Goal: Task Accomplishment & Management: Manage account settings

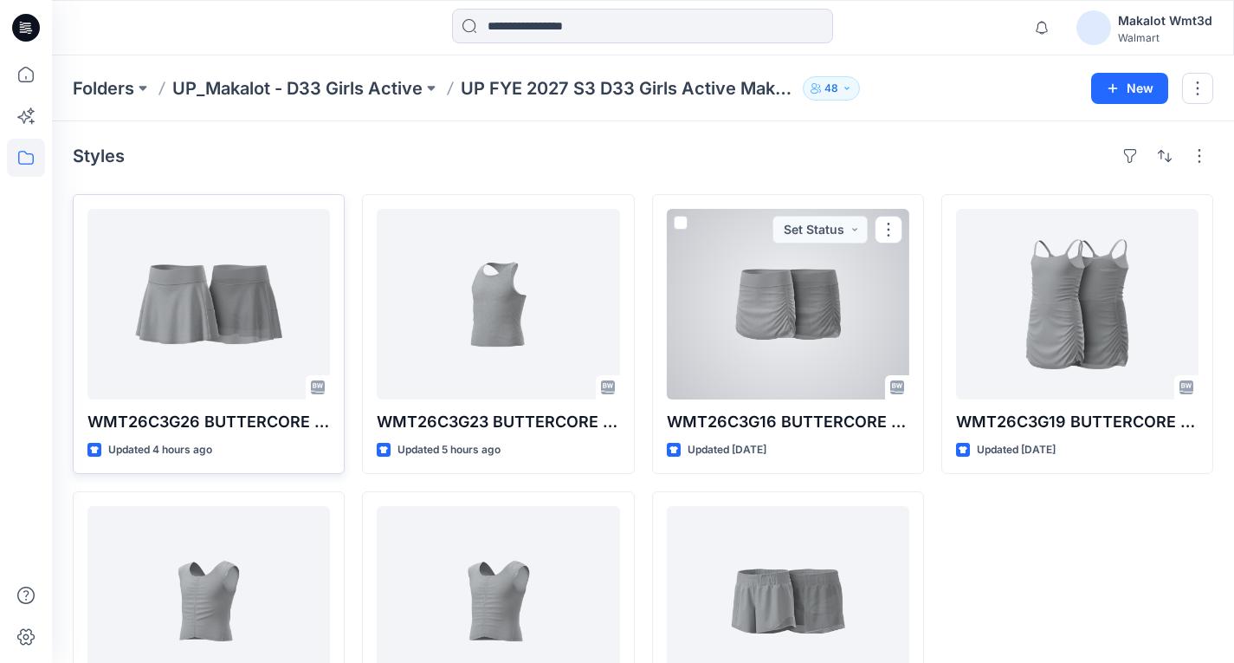
scroll to position [87, 0]
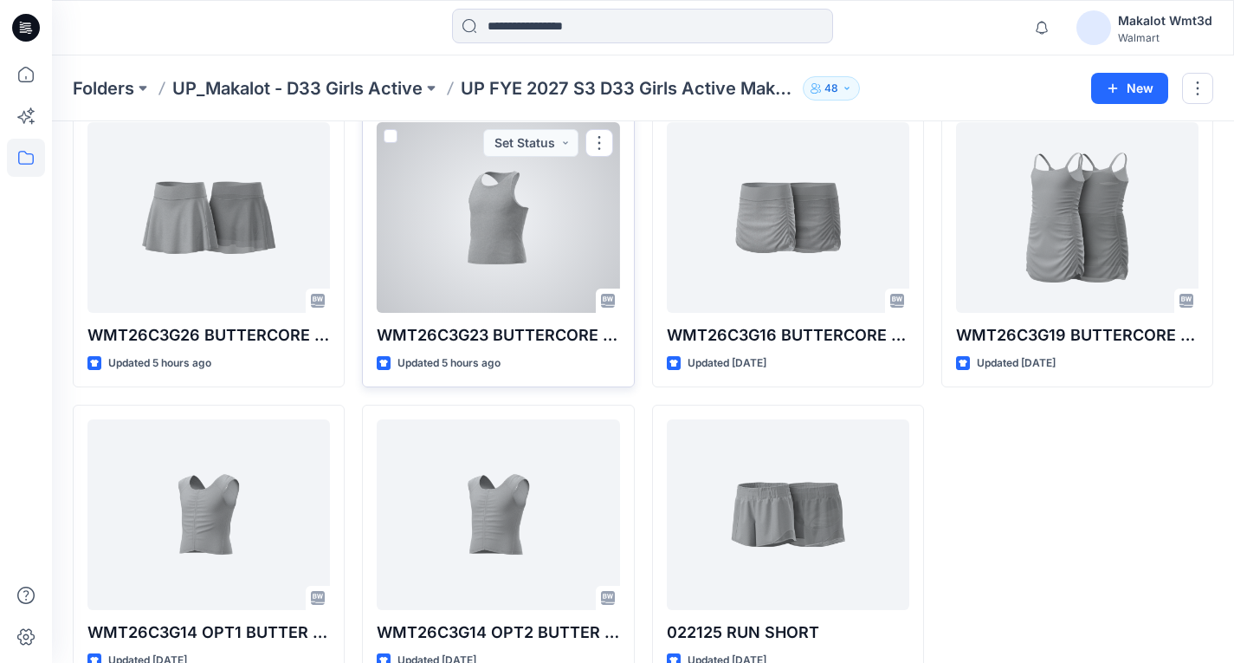
click at [506, 225] on div at bounding box center [498, 217] width 242 height 191
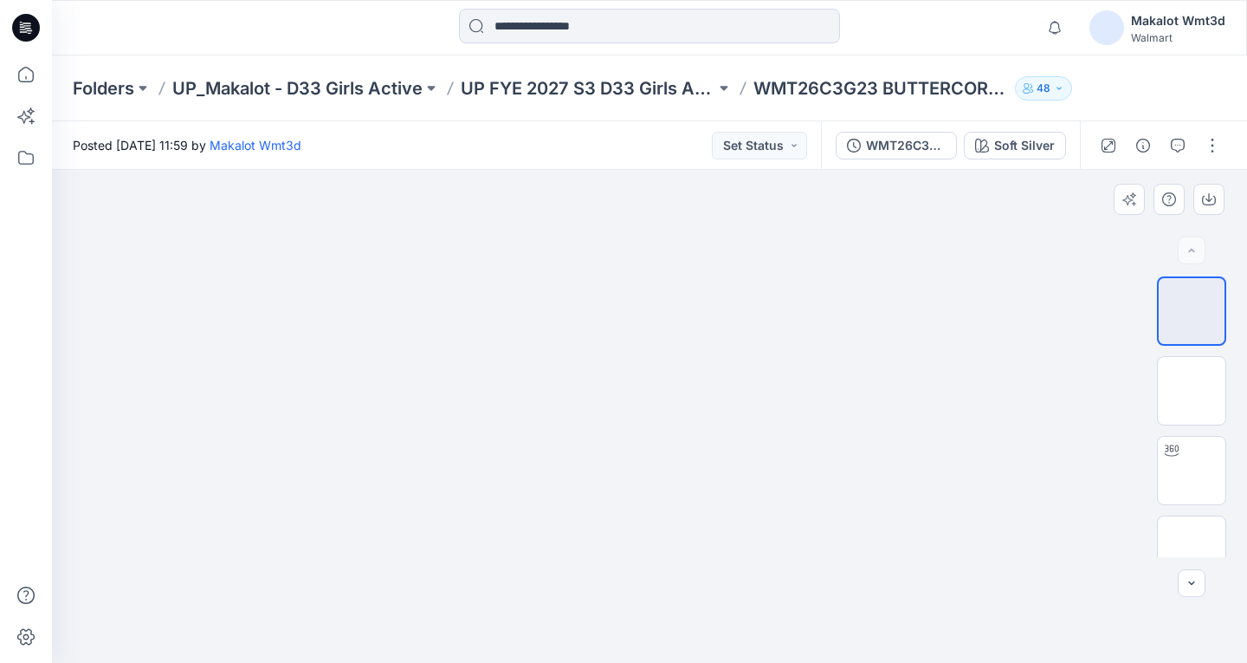
scroll to position [187, 0]
click at [1211, 141] on button "button" at bounding box center [1213, 146] width 28 height 28
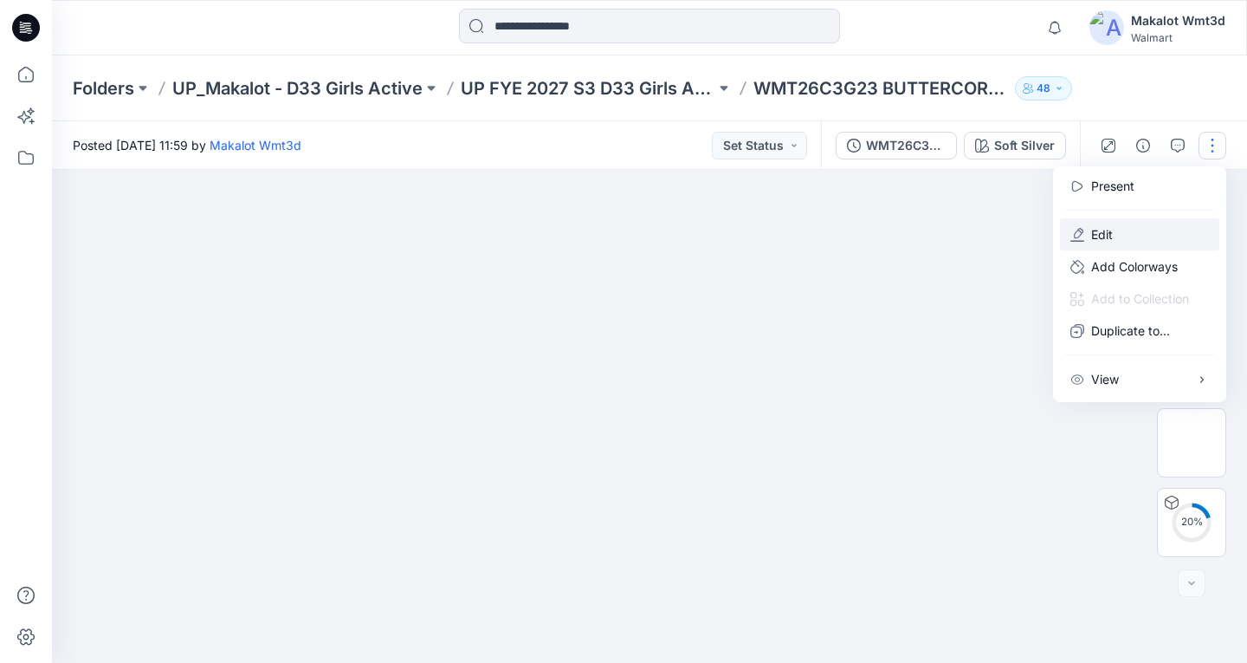
click at [1115, 237] on button "Edit" at bounding box center [1139, 234] width 159 height 32
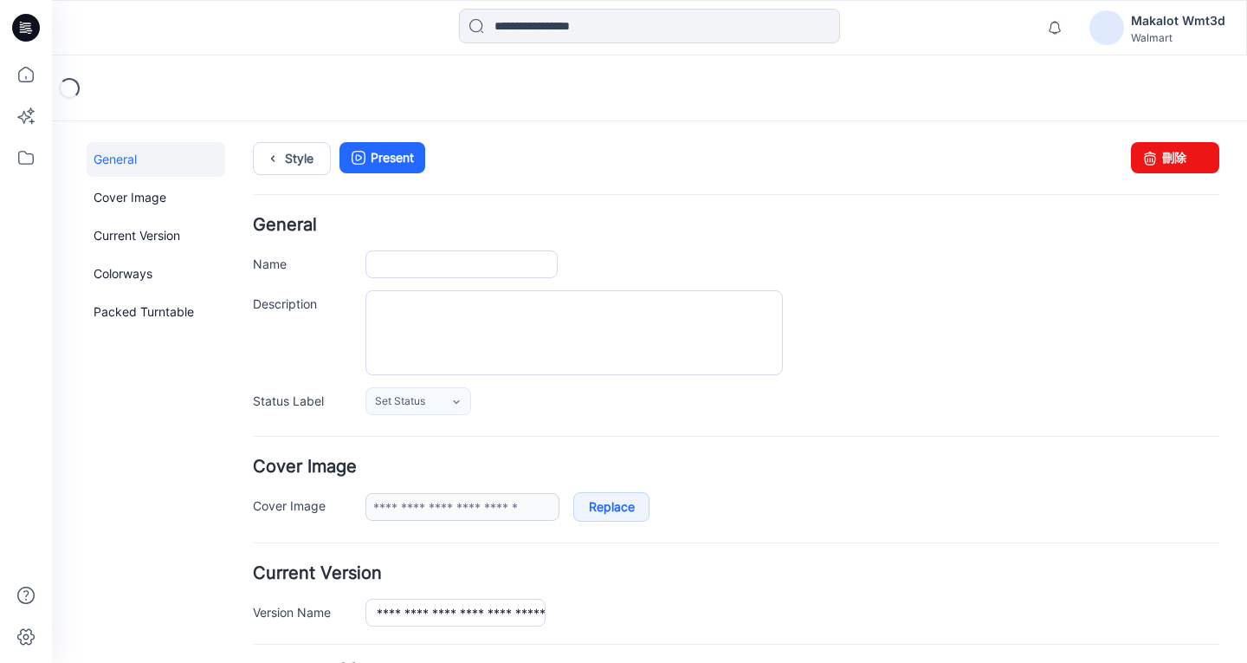
type input "**********"
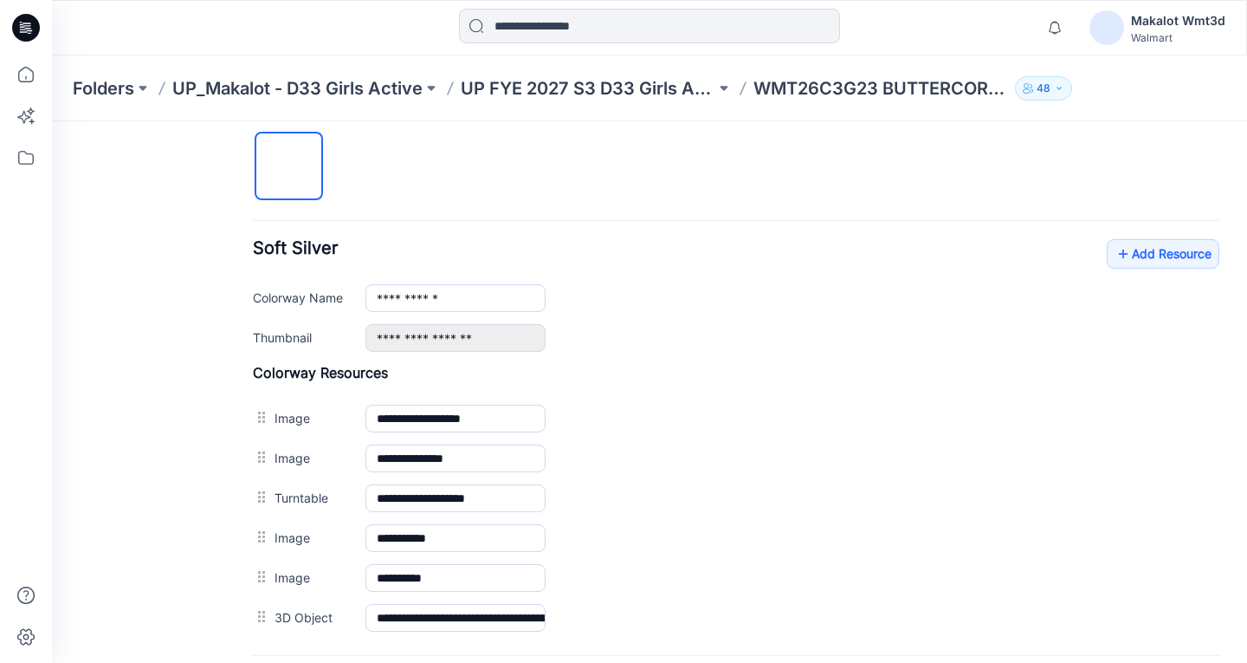
scroll to position [663, 0]
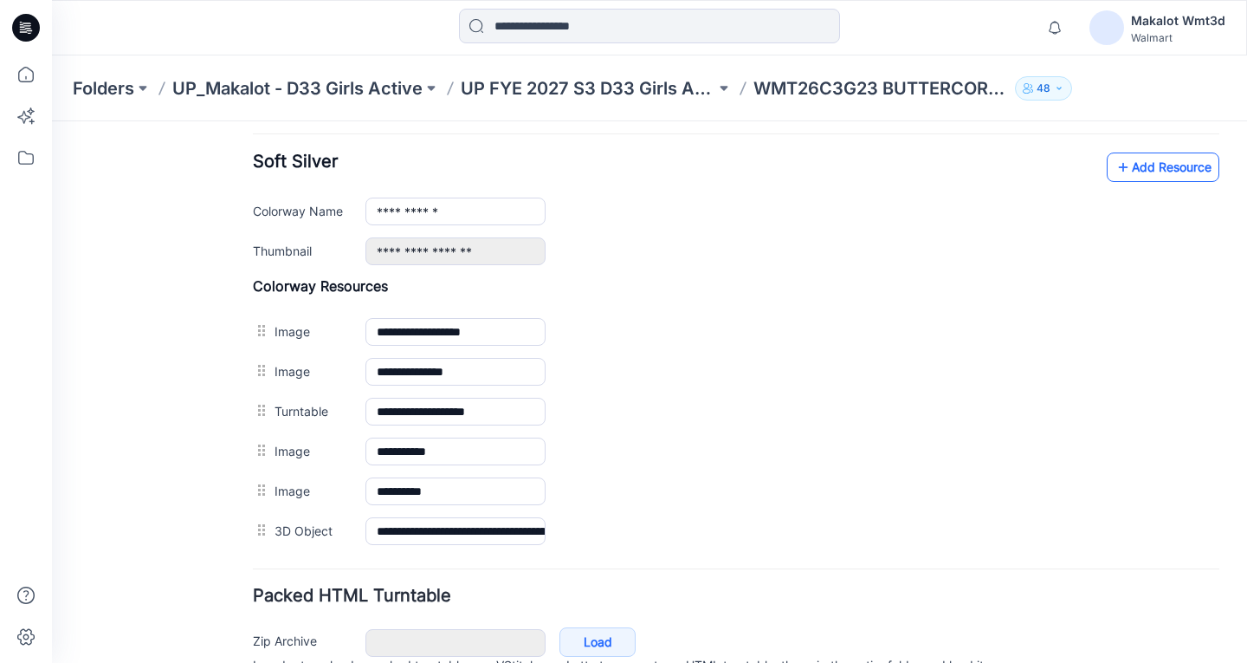
click at [1129, 162] on link "Add Resource" at bounding box center [1163, 166] width 113 height 29
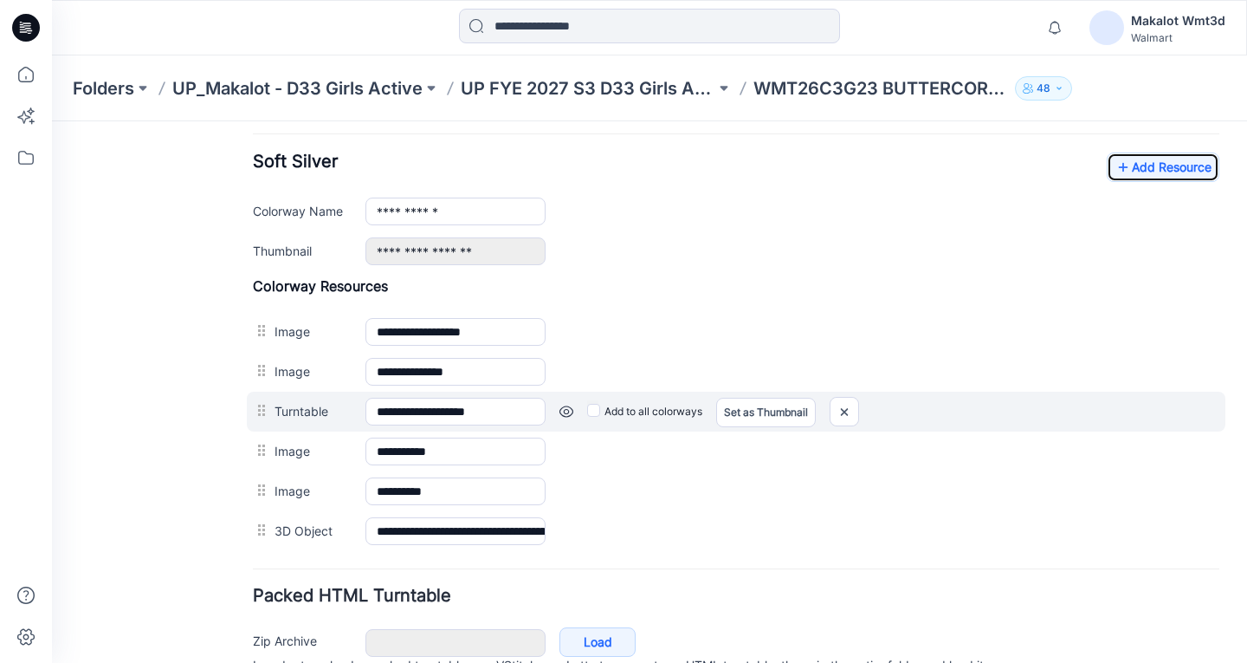
scroll to position [749, 0]
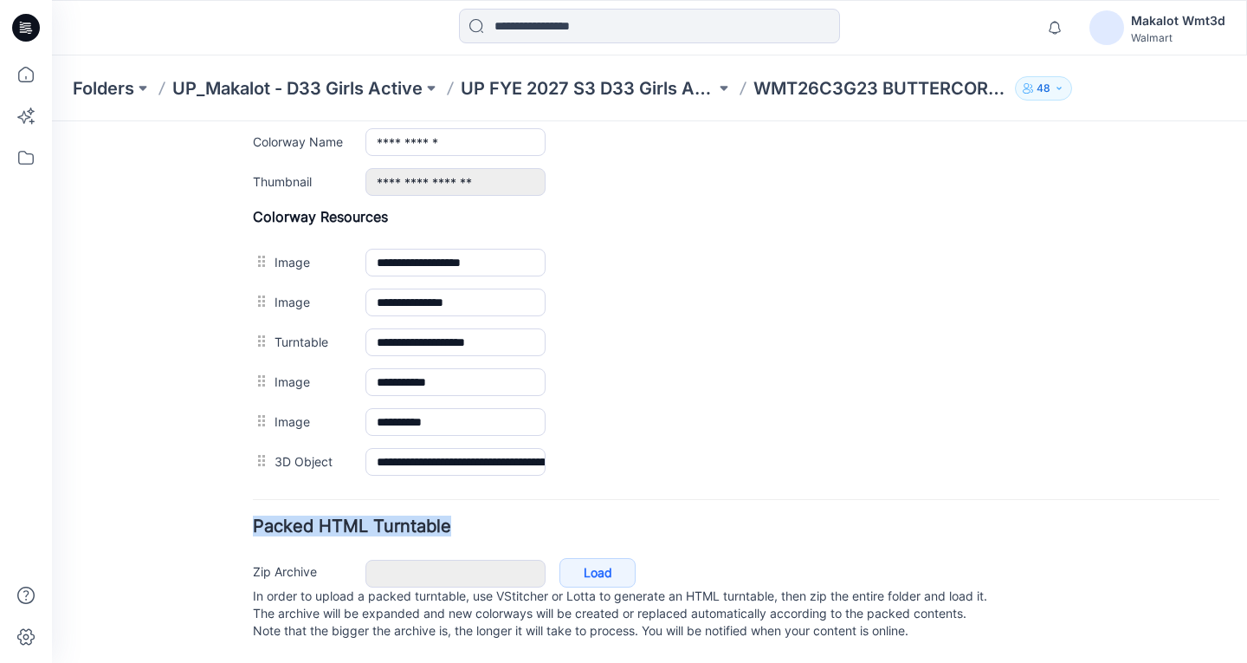
drag, startPoint x: 449, startPoint y: 507, endPoint x: 254, endPoint y: 511, distance: 194.9
click at [254, 518] on h4 "Packed HTML Turntable" at bounding box center [736, 526] width 967 height 16
copy h4 "Packed HTML Turntable"
click at [533, 518] on div "Packed HTML Turntable Zip Archive Cancel Load In order to upload a packed turnt…" at bounding box center [736, 581] width 967 height 127
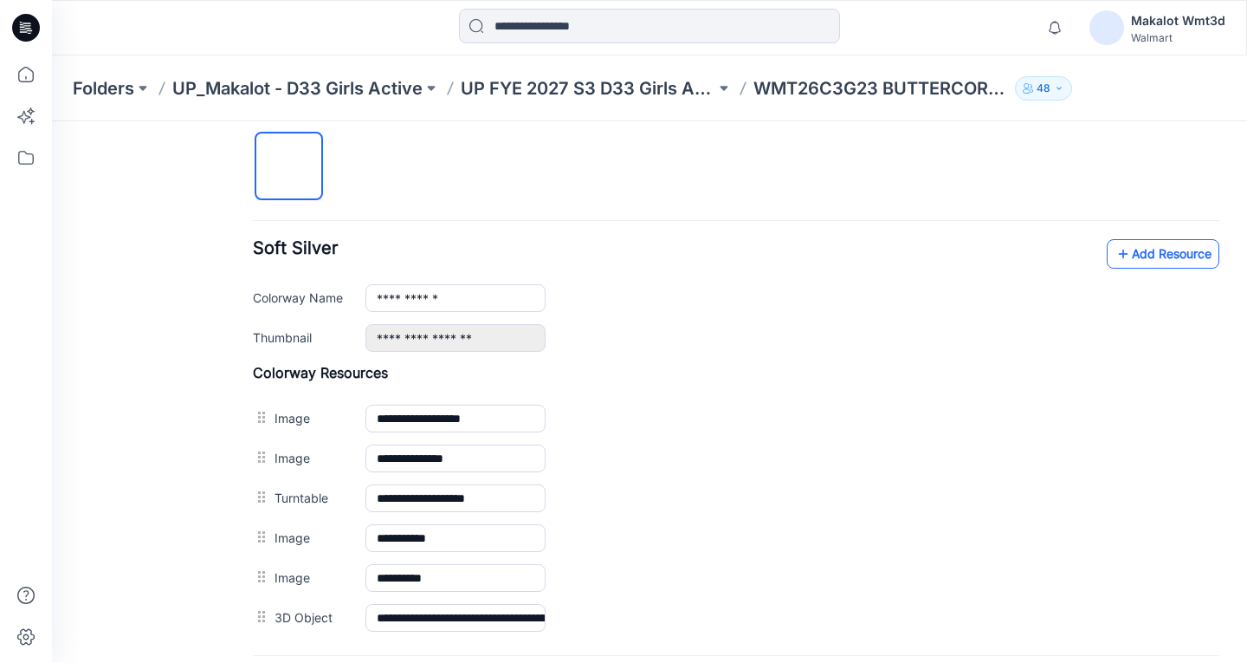
click at [1137, 255] on link "Add Resource" at bounding box center [1163, 253] width 113 height 29
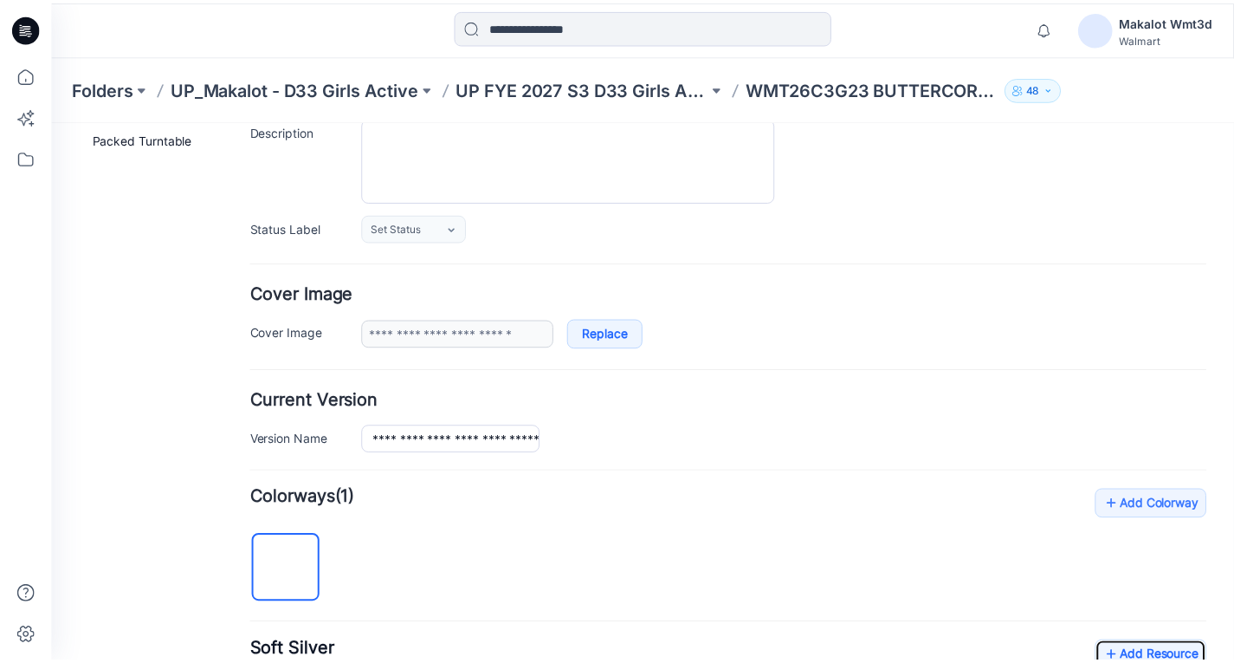
scroll to position [0, 0]
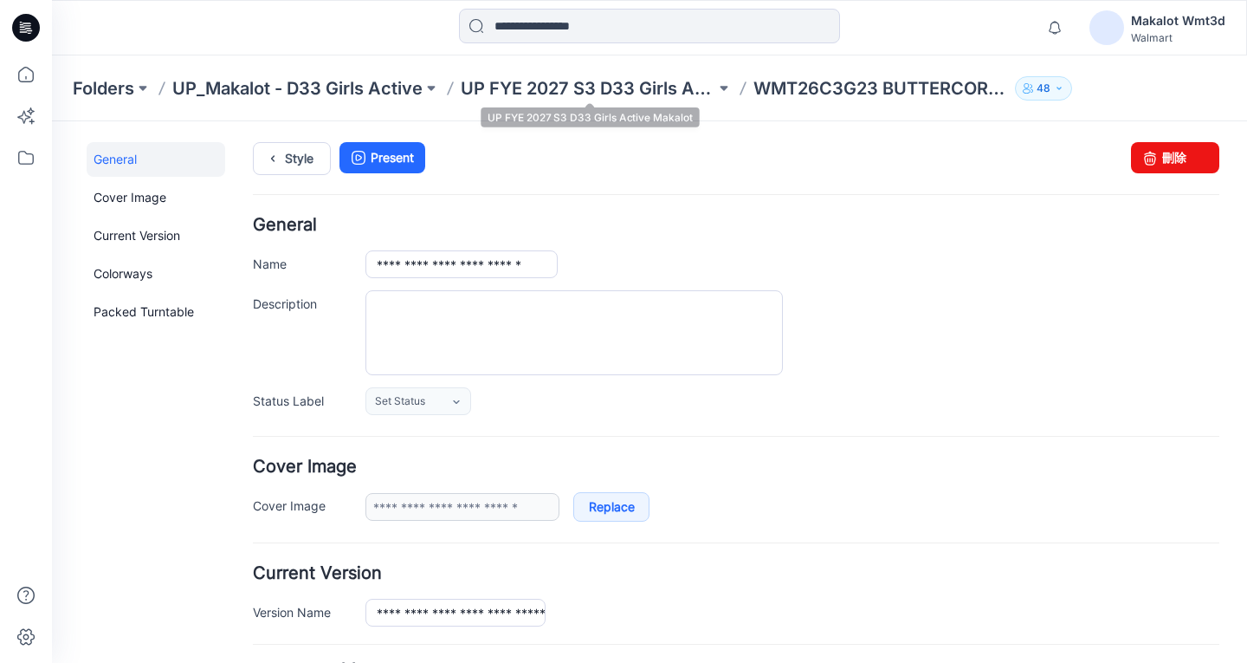
click at [573, 81] on p "UP FYE 2027 S3 D33 Girls Active Makalot" at bounding box center [588, 88] width 255 height 24
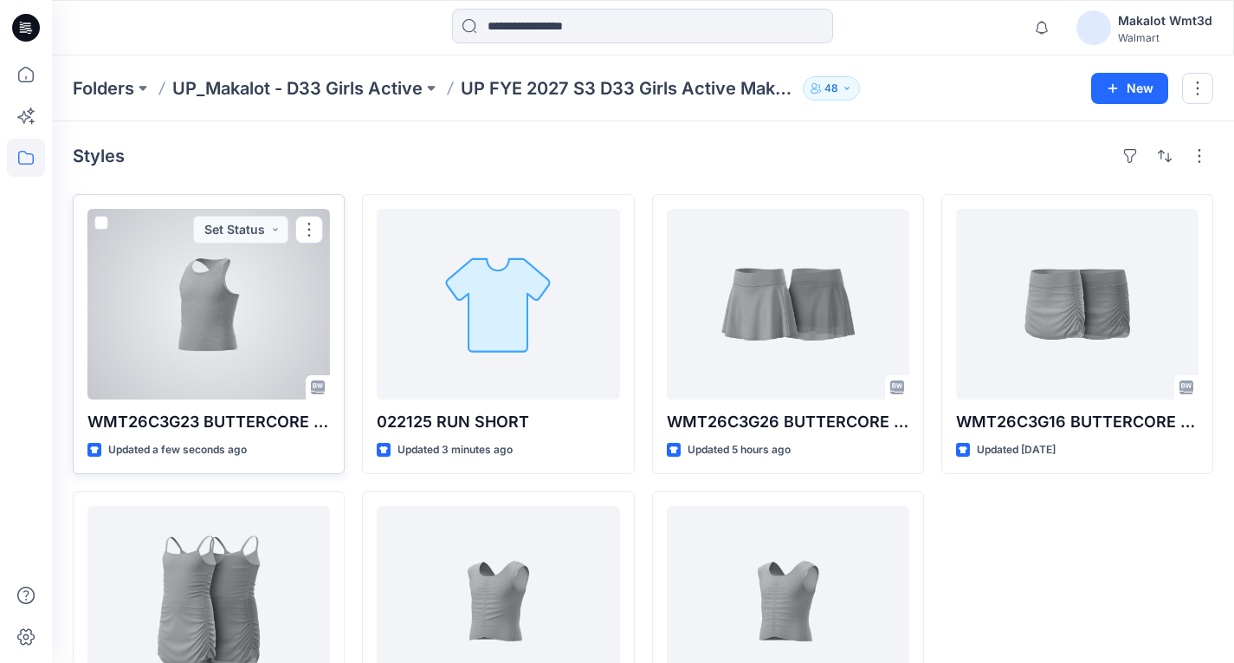
click at [187, 301] on div at bounding box center [208, 304] width 242 height 191
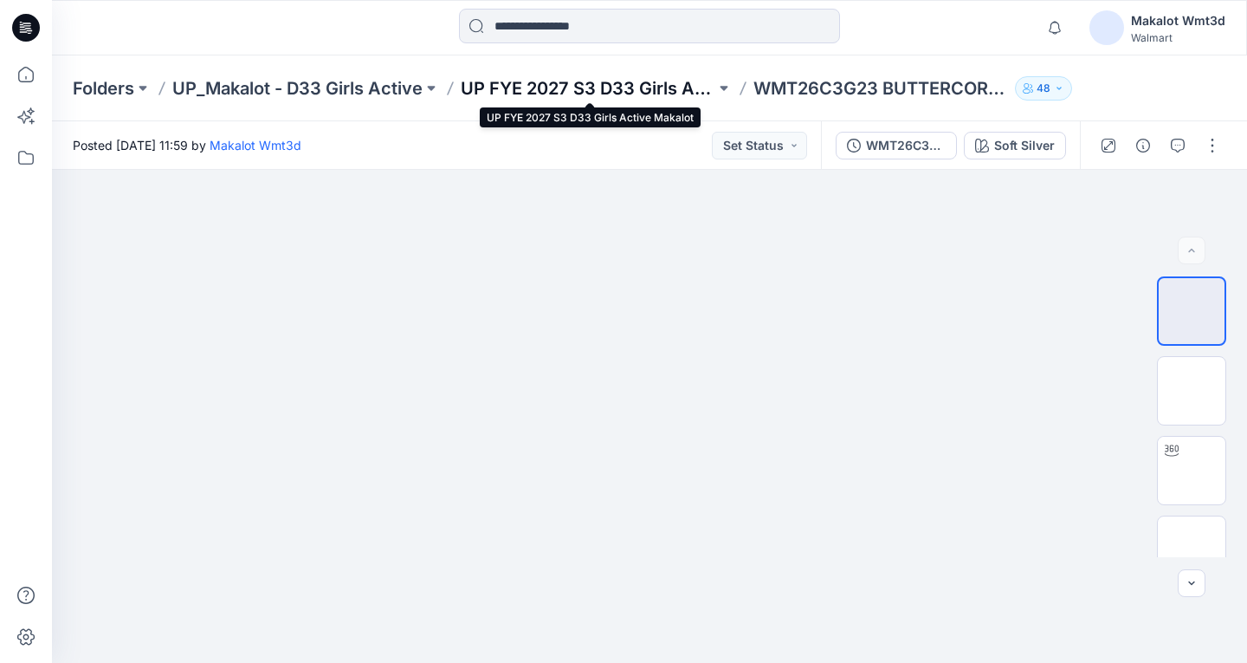
click at [604, 86] on p "UP FYE 2027 S3 D33 Girls Active Makalot" at bounding box center [588, 88] width 255 height 24
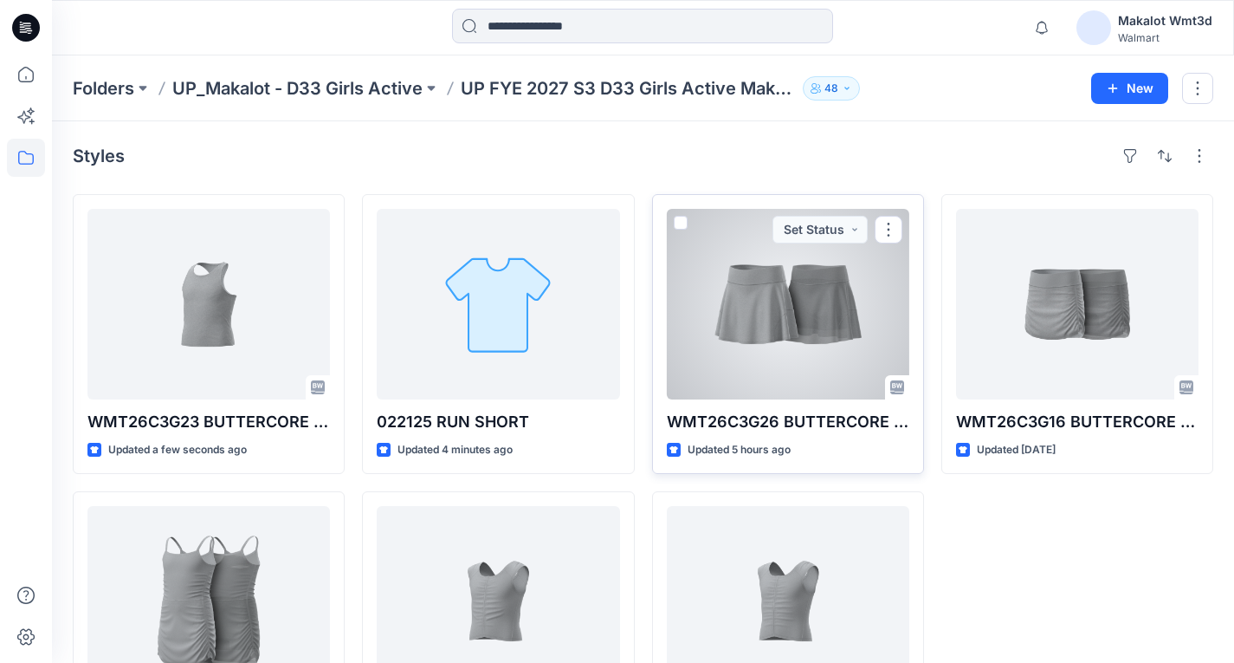
click at [818, 331] on div at bounding box center [788, 304] width 242 height 191
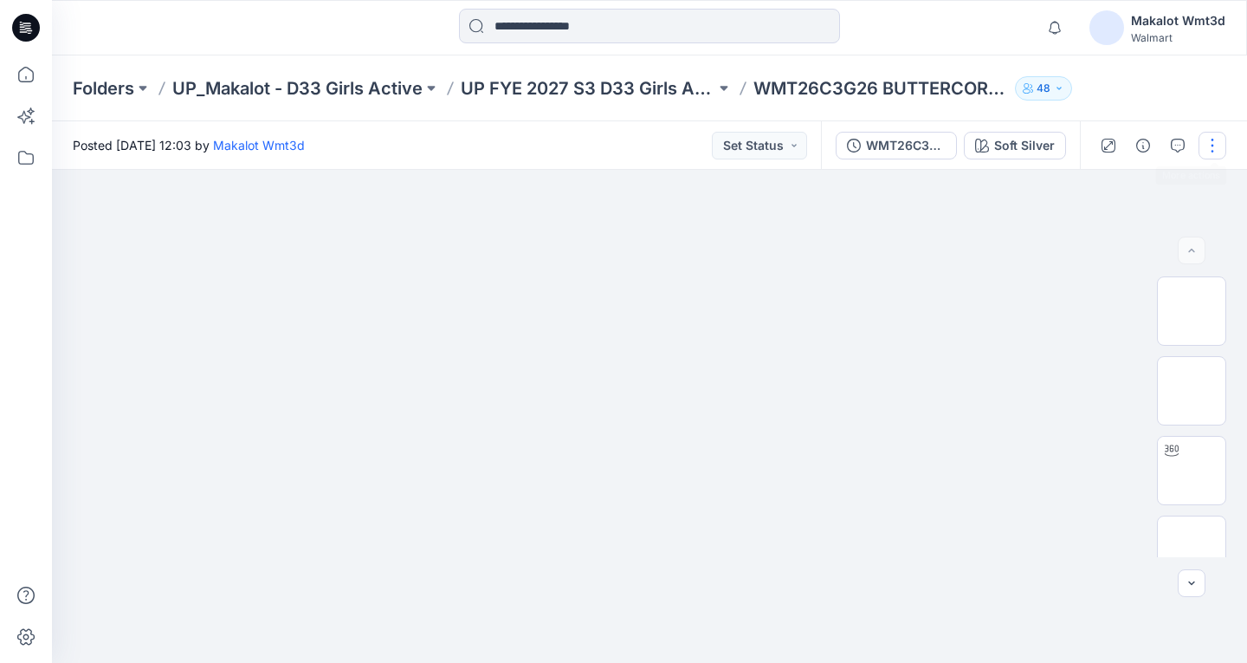
click at [1206, 145] on button "button" at bounding box center [1213, 146] width 28 height 28
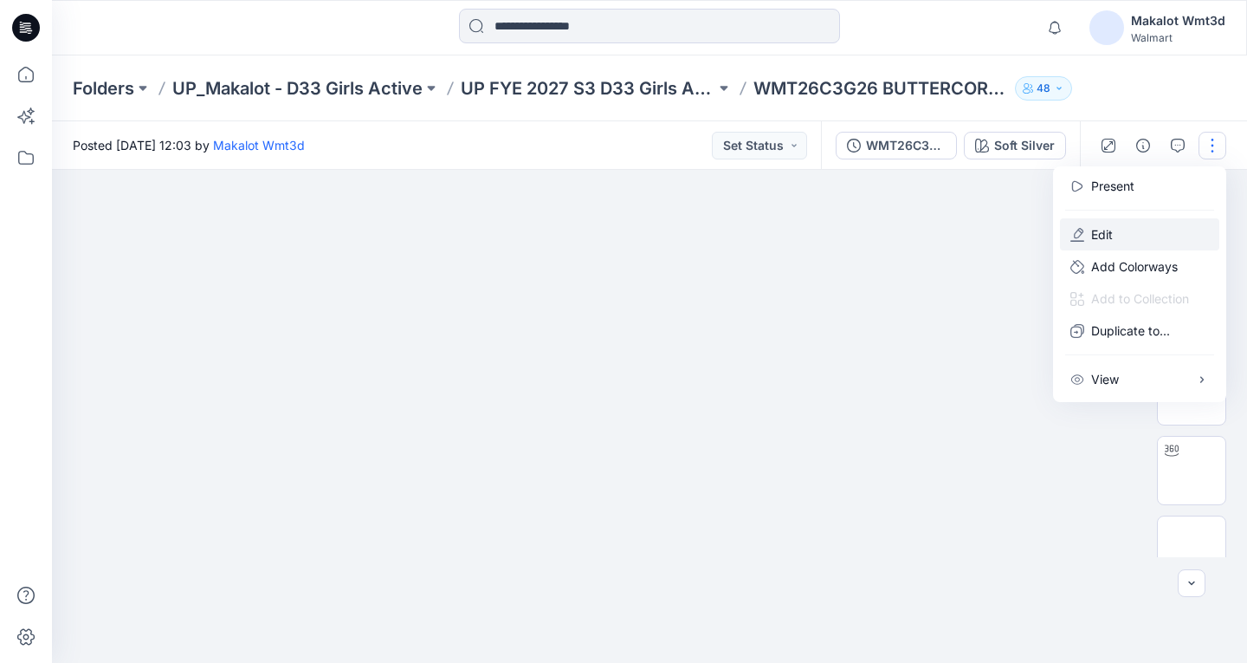
click at [1113, 236] on button "Edit" at bounding box center [1139, 234] width 159 height 32
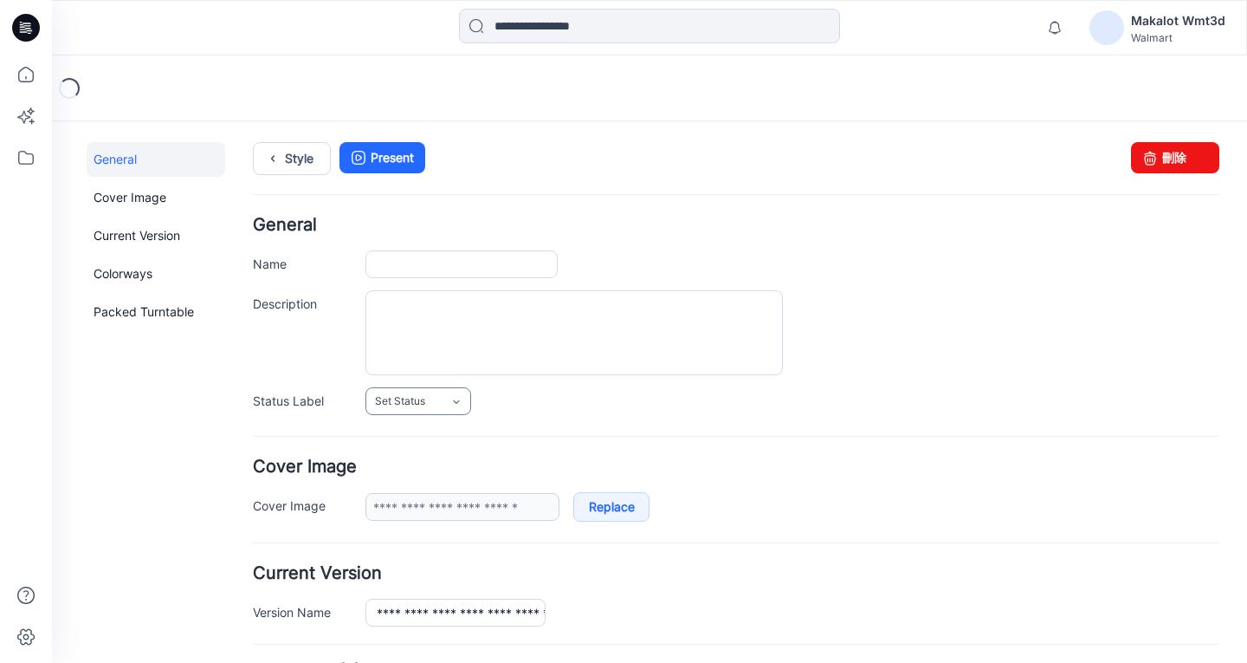
type input "**********"
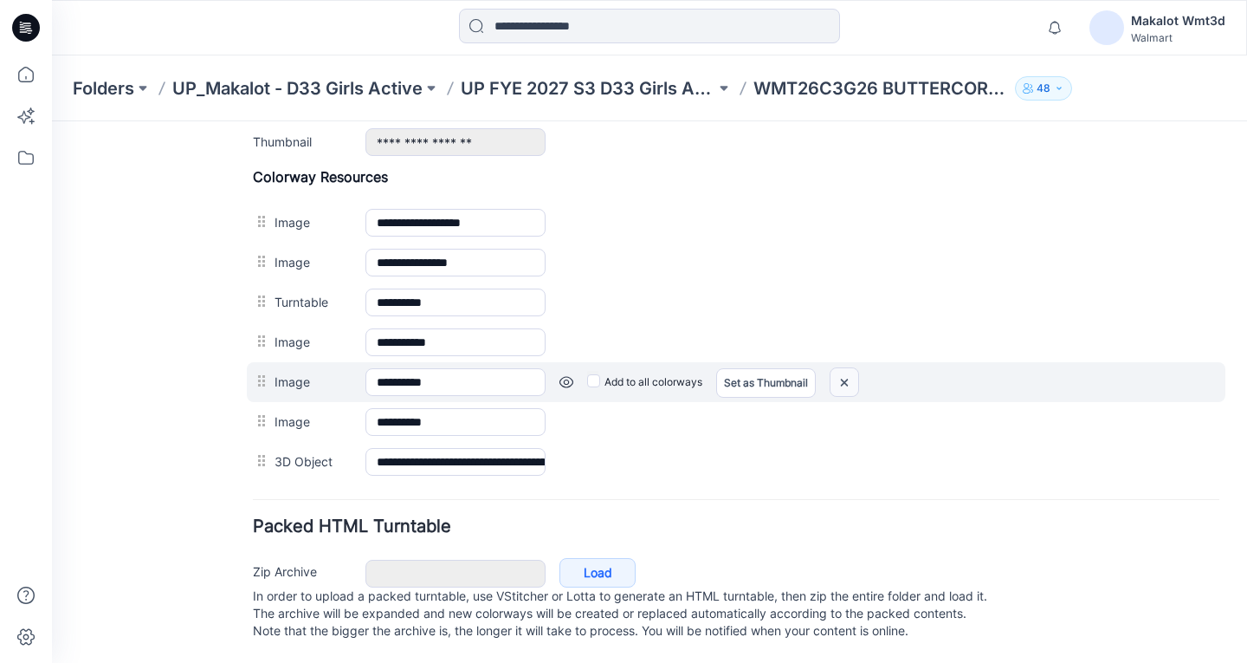
scroll to position [606, 0]
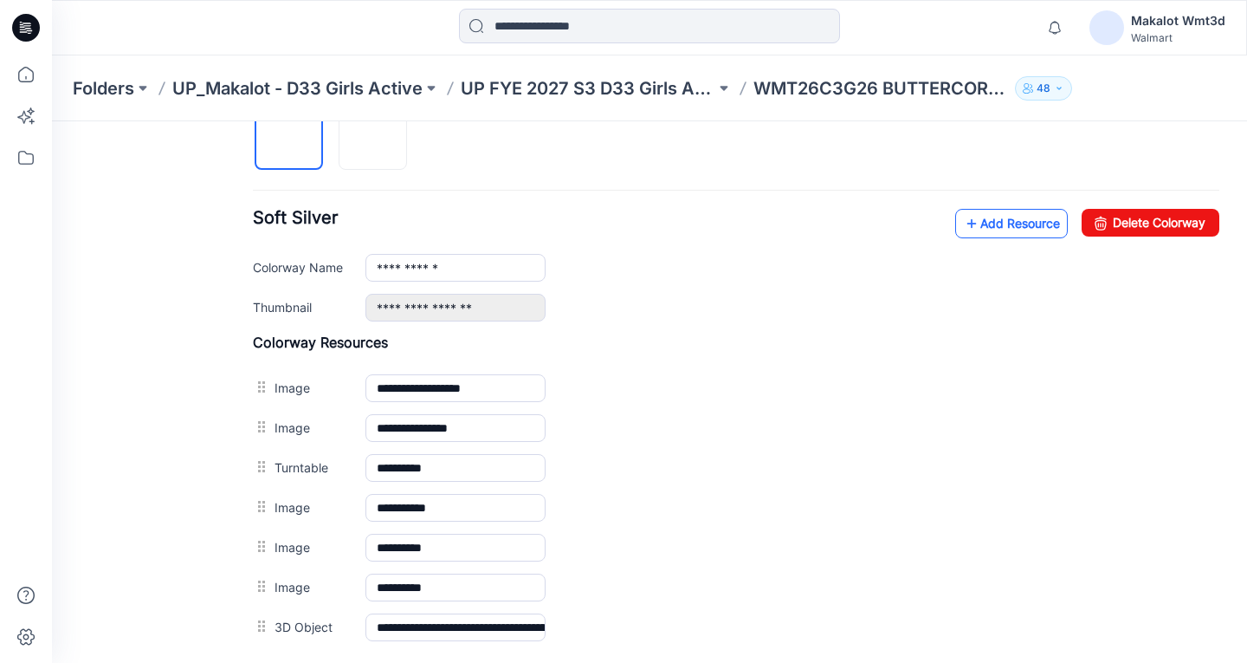
click at [986, 229] on link "Add Resource" at bounding box center [1011, 223] width 113 height 29
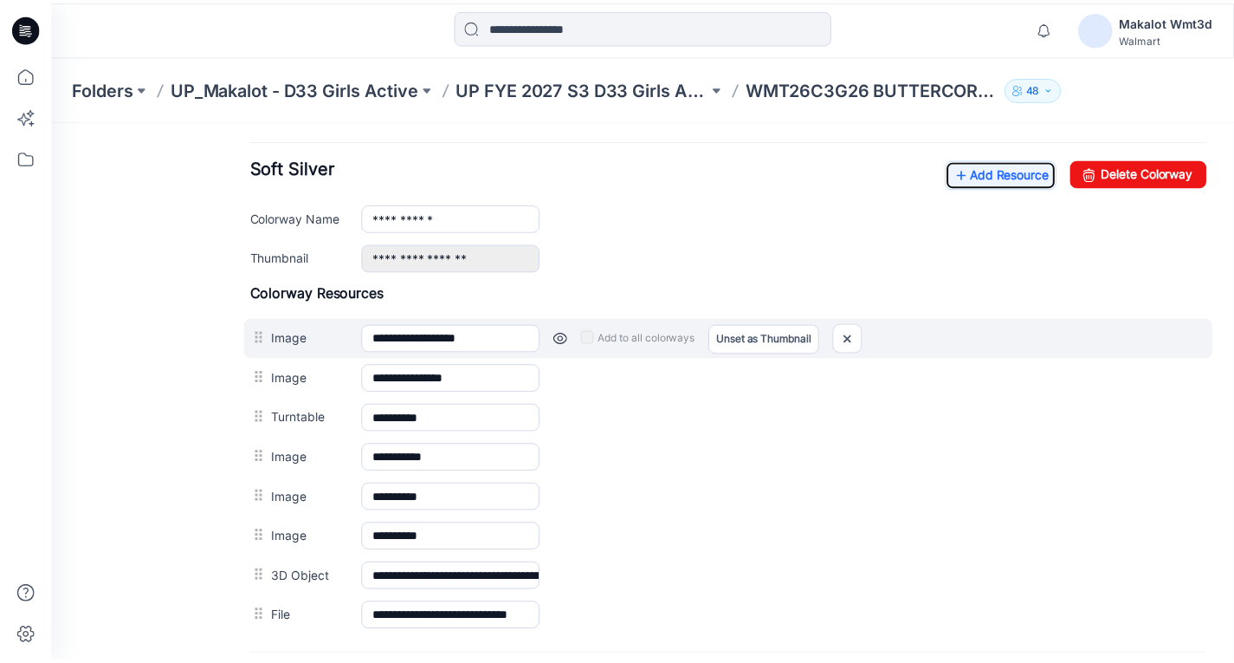
scroll to position [396, 0]
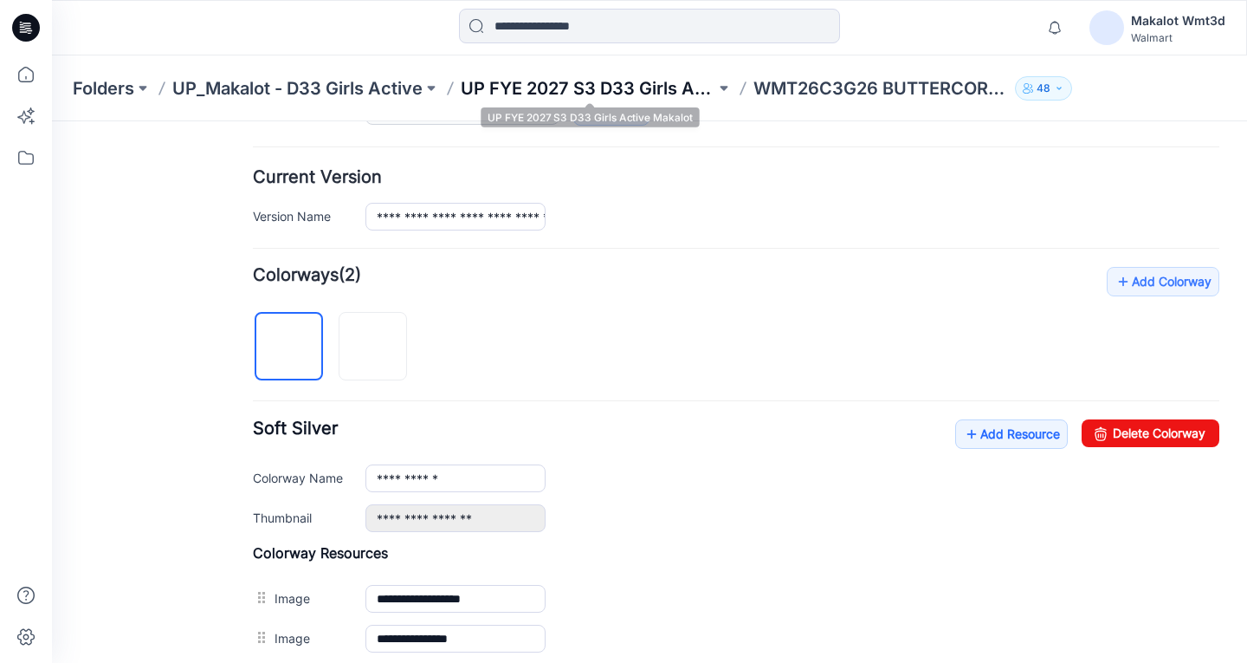
click at [625, 89] on p "UP FYE 2027 S3 D33 Girls Active Makalot" at bounding box center [588, 88] width 255 height 24
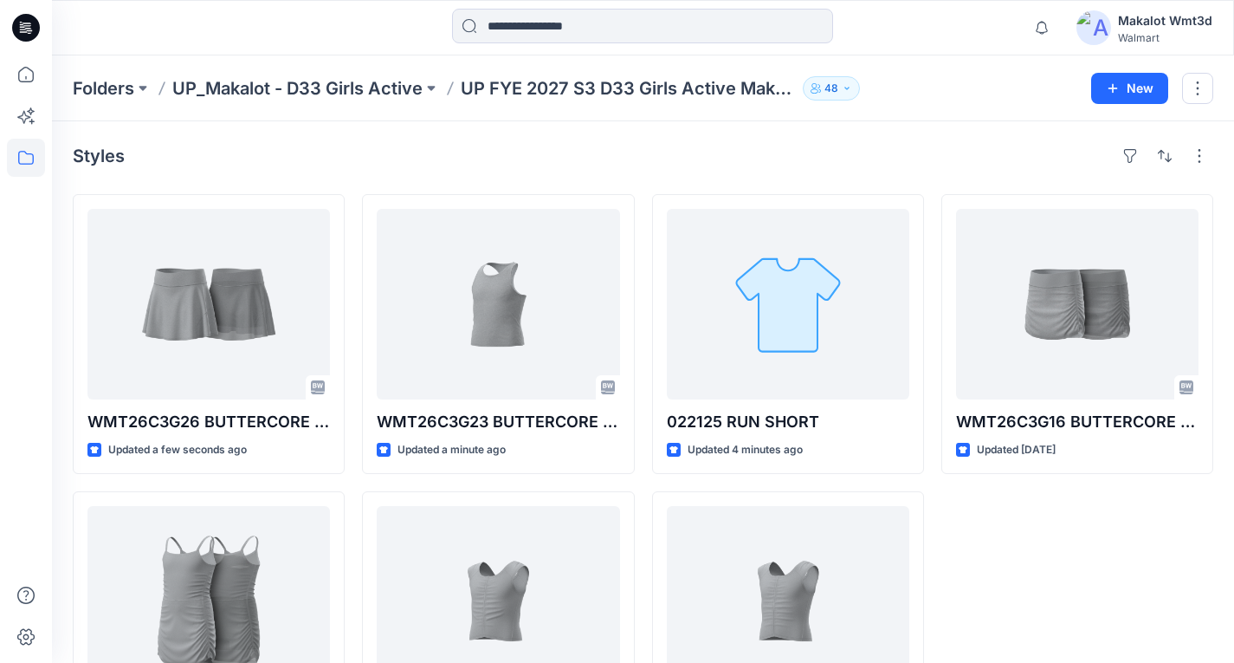
click at [1091, 559] on div "WMT26C3G16 BUTTERCORE SKORT Updated 15 days ago" at bounding box center [1077, 482] width 272 height 576
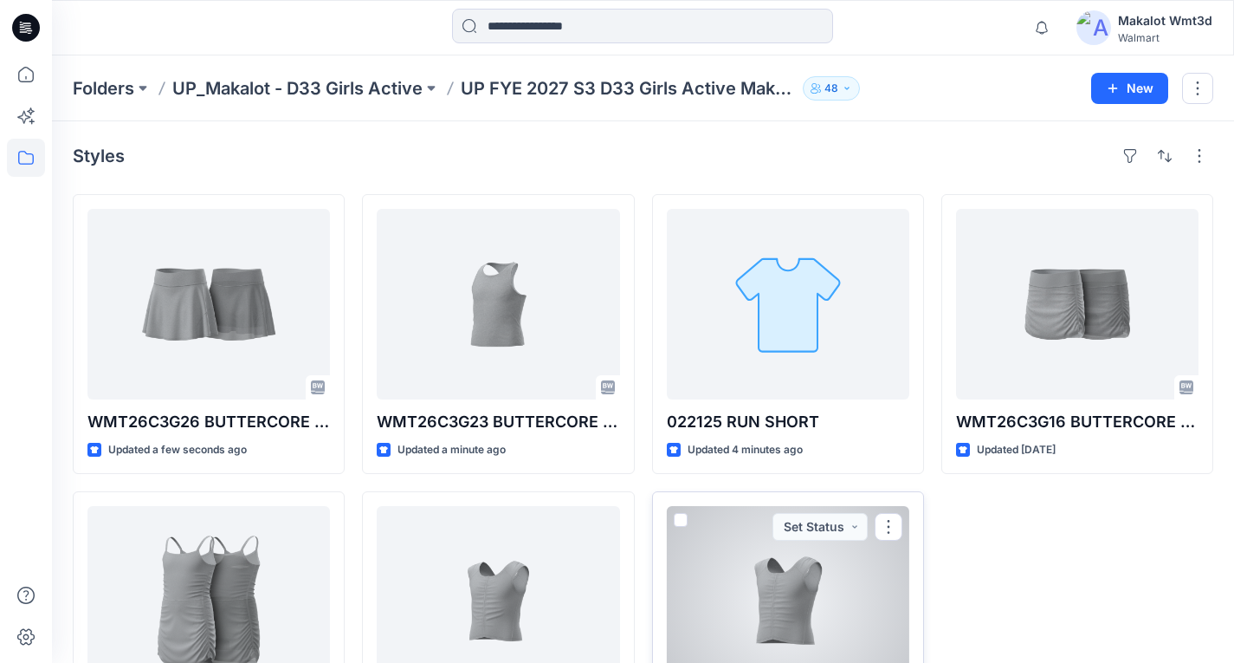
scroll to position [128, 0]
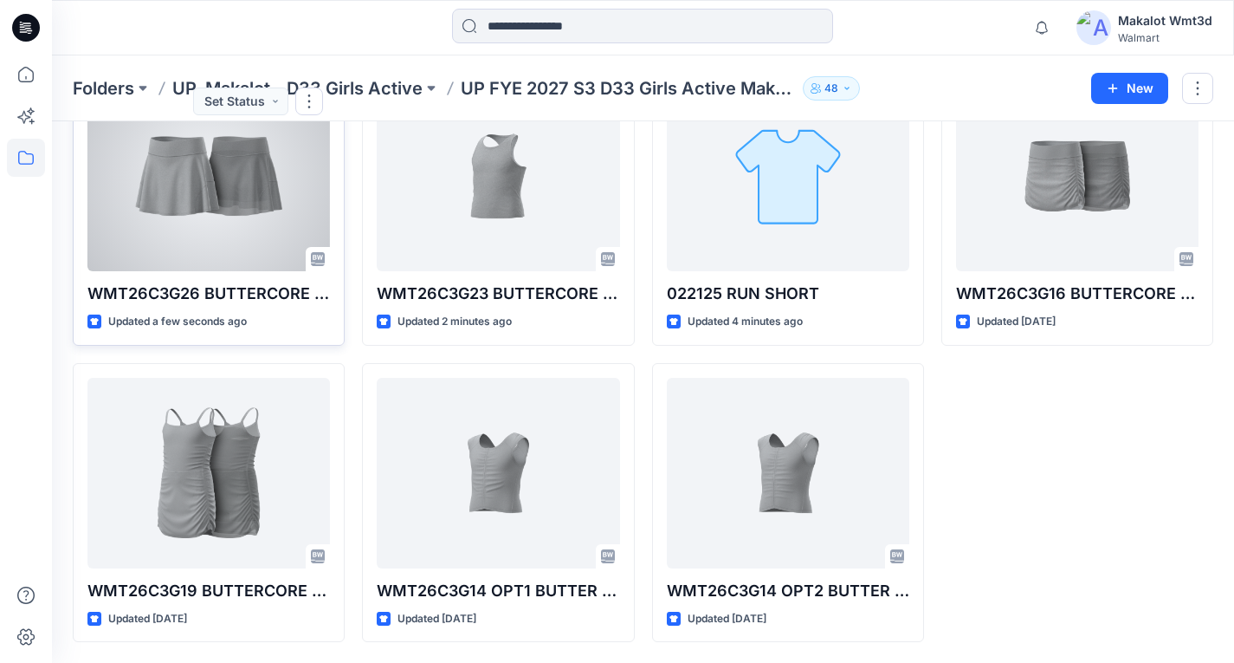
click at [200, 251] on div at bounding box center [208, 176] width 242 height 191
